Goal: Find specific fact: Find specific fact

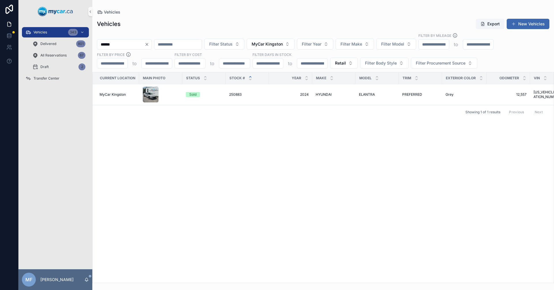
drag, startPoint x: 132, startPoint y: 45, endPoint x: 22, endPoint y: 49, distance: 109.4
click at [21, 48] on div "Vehicles 343 Delivered 801 All Reservations 67 Draft 2 Transfer Center MF [PERS…" at bounding box center [285, 145] width 535 height 290
type input "******"
click at [331, 96] on span "CHEVROLET" at bounding box center [325, 94] width 21 height 5
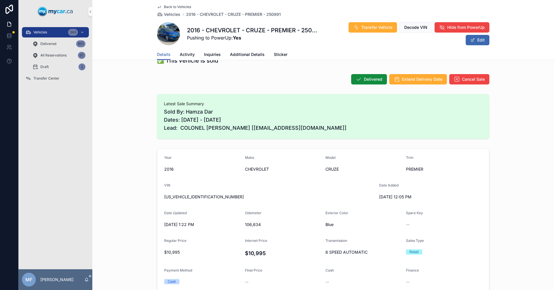
scroll to position [58, 0]
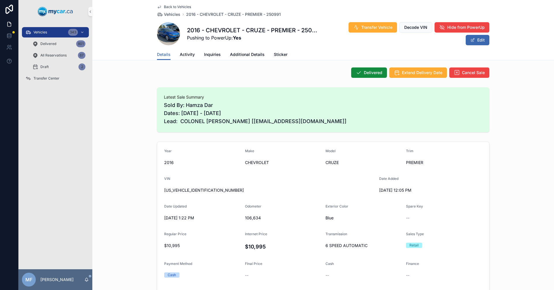
click at [168, 188] on span "[US_VEHICLE_IDENTIFICATION_NUMBER]" at bounding box center [269, 190] width 210 height 6
copy span "[US_VEHICLE_IDENTIFICATION_NUMBER]"
click at [192, 189] on span "[US_VEHICLE_IDENTIFICATION_NUMBER]" at bounding box center [269, 190] width 210 height 6
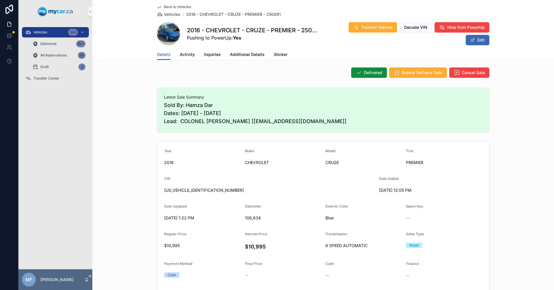
copy span "[US_VEHICLE_IDENTIFICATION_NUMBER]"
drag, startPoint x: 208, startPoint y: 190, endPoint x: 223, endPoint y: 192, distance: 14.6
click at [223, 192] on span "[US_VEHICLE_IDENTIFICATION_NUMBER]" at bounding box center [269, 190] width 210 height 6
drag, startPoint x: 185, startPoint y: 191, endPoint x: 212, endPoint y: 194, distance: 27.6
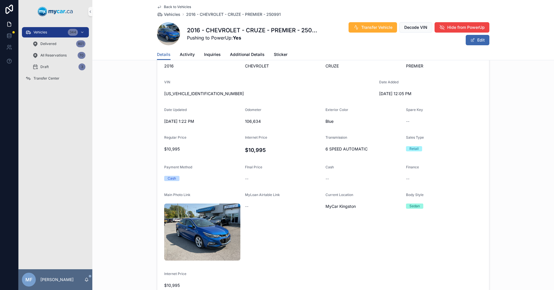
scroll to position [115, 0]
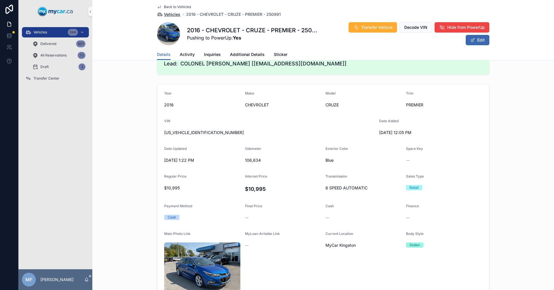
click at [167, 12] on span "Vehicles" at bounding box center [172, 15] width 16 height 6
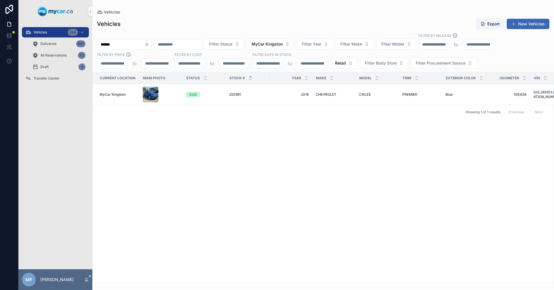
click at [149, 45] on icon "Clear" at bounding box center [146, 44] width 5 height 5
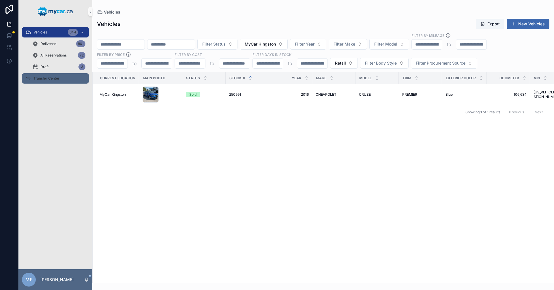
click at [275, 105] on tbody "MyCar Kingston Sold 250991 250991 2016 2016 CHEVROLET CHEVROLET CRUZE CRUZE PRE…" at bounding box center [400, 94] width 615 height 21
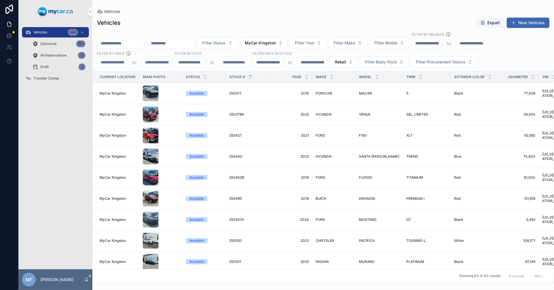
drag, startPoint x: 181, startPoint y: 25, endPoint x: 42, endPoint y: 25, distance: 139.0
click at [174, 25] on div "Vehicles Export New Vehicles" at bounding box center [323, 22] width 452 height 11
click at [37, 31] on span "Vehicles" at bounding box center [40, 32] width 14 height 5
